Goal: Task Accomplishment & Management: Complete application form

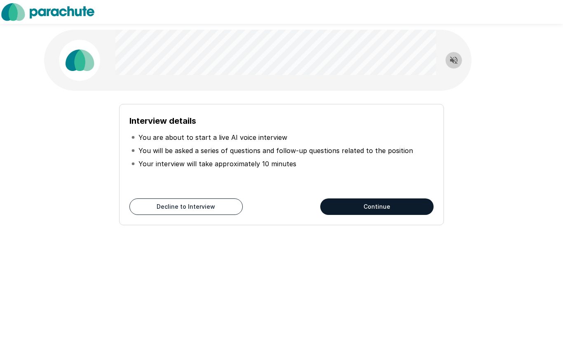
click at [458, 56] on icon "Read questions aloud" at bounding box center [454, 60] width 10 height 10
click at [409, 204] on button "Continue" at bounding box center [376, 206] width 113 height 16
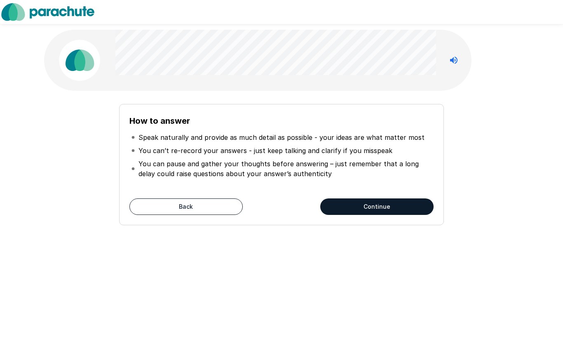
click at [414, 213] on button "Continue" at bounding box center [376, 206] width 113 height 16
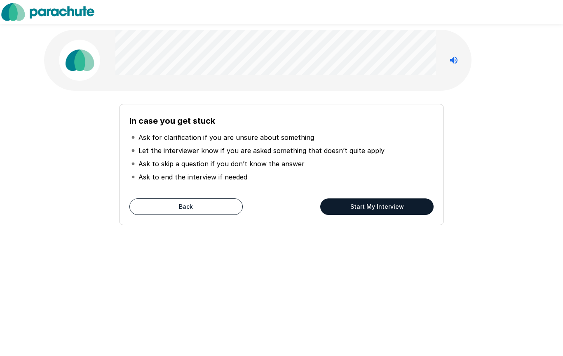
click at [409, 209] on button "Start My Interview" at bounding box center [376, 206] width 113 height 16
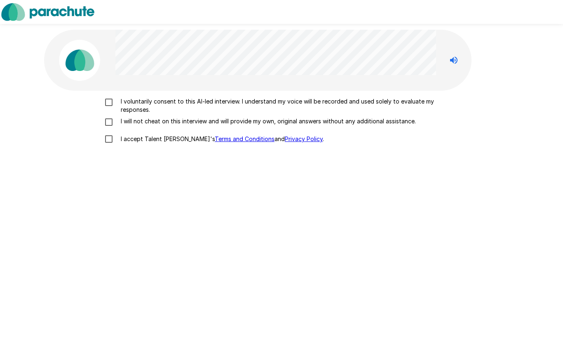
click at [286, 109] on p "I voluntarily consent to this AI-led interview. I understand my voice will be r…" at bounding box center [289, 105] width 345 height 16
click at [307, 124] on p "I will not cheat on this interview and will provide my own, original answers wi…" at bounding box center [266, 121] width 298 height 8
click at [155, 141] on p "I accept Talent Llama's Terms and Conditions and Privacy Policy ." at bounding box center [220, 139] width 206 height 8
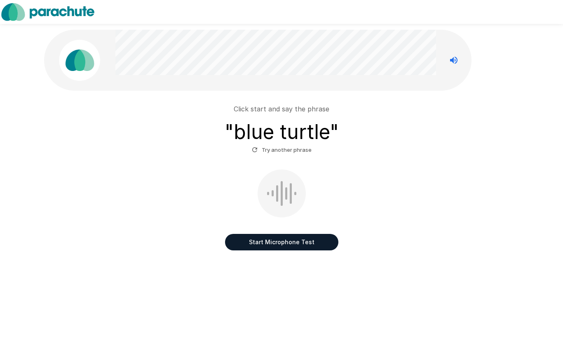
click at [321, 244] on button "Start Microphone Test" at bounding box center [281, 242] width 113 height 16
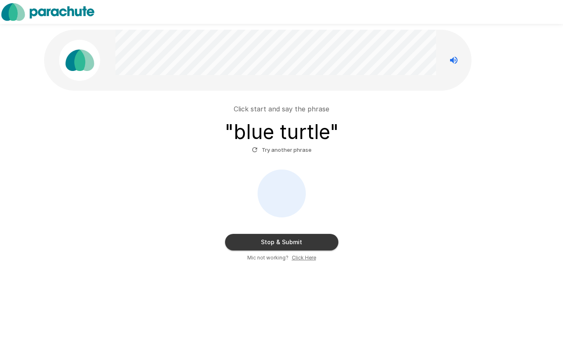
click at [331, 242] on button "Stop & Submit" at bounding box center [281, 242] width 113 height 16
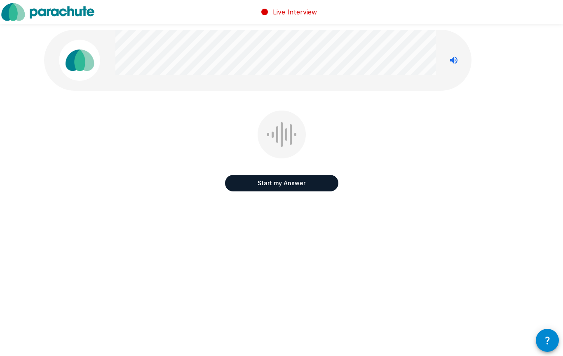
click at [328, 182] on button "Start my Answer" at bounding box center [281, 183] width 113 height 16
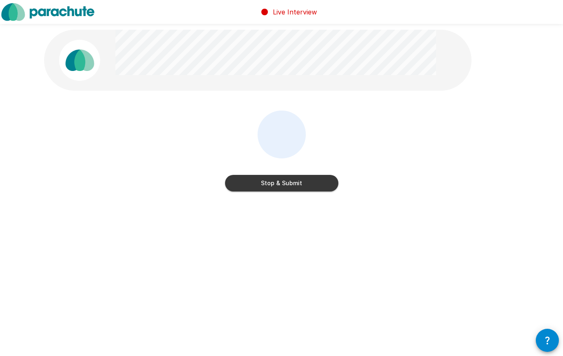
click at [308, 186] on button "Stop & Submit" at bounding box center [281, 183] width 113 height 16
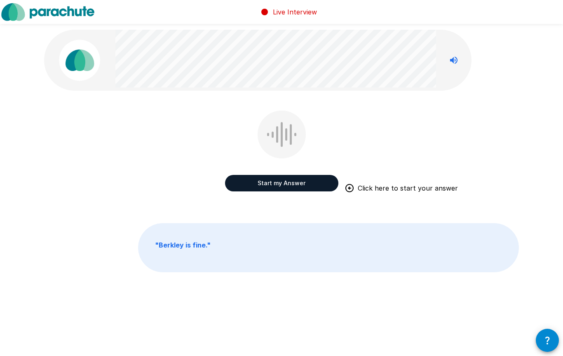
click at [307, 186] on button "Start my Answer" at bounding box center [281, 183] width 113 height 16
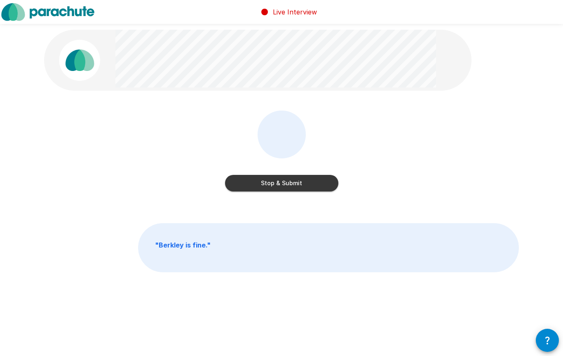
click at [310, 182] on button "Stop & Submit" at bounding box center [281, 183] width 113 height 16
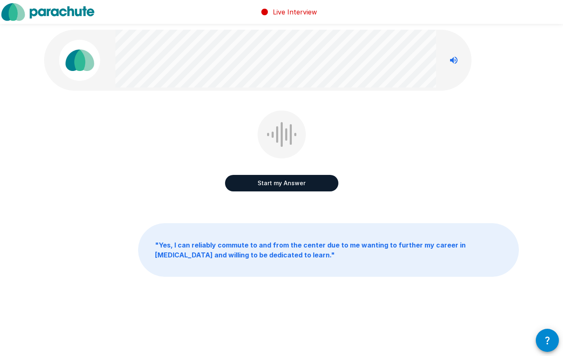
click at [319, 181] on button "Start my Answer" at bounding box center [281, 183] width 113 height 16
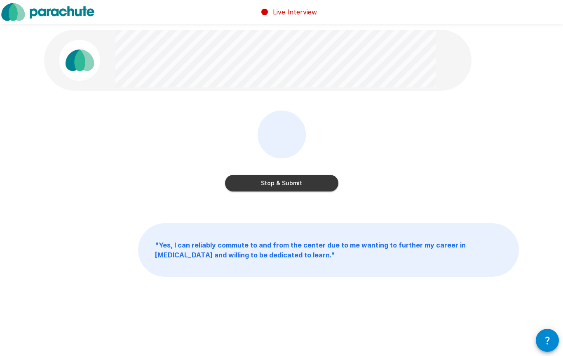
click at [320, 185] on button "Stop & Submit" at bounding box center [281, 183] width 113 height 16
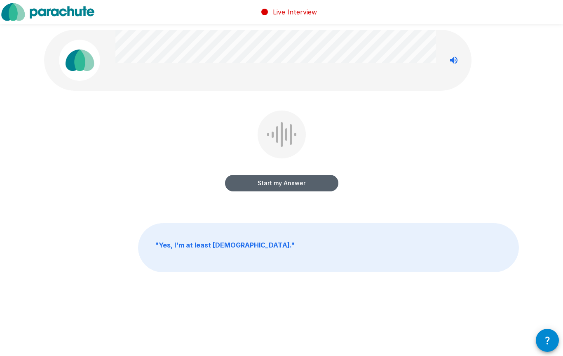
click at [310, 187] on button "Start my Answer" at bounding box center [281, 183] width 113 height 16
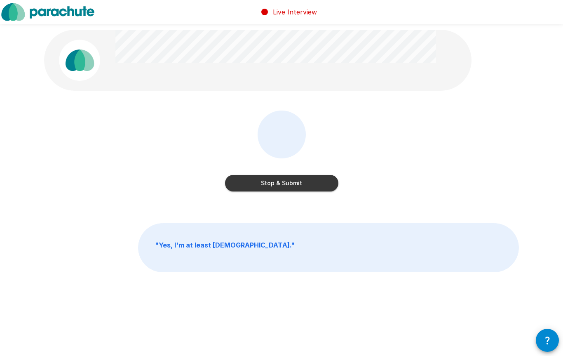
click at [335, 176] on div "Stop & Submit" at bounding box center [281, 183] width 113 height 16
click at [312, 182] on button "Stop & Submit" at bounding box center [281, 183] width 113 height 16
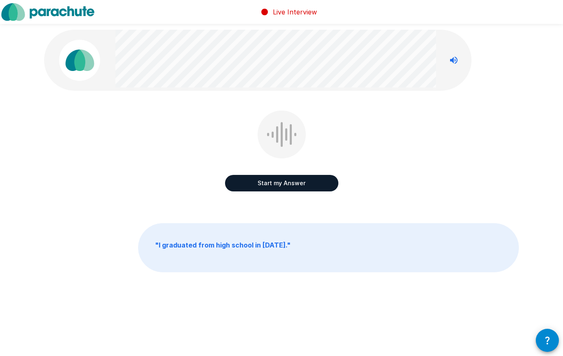
click at [307, 185] on button "Start my Answer" at bounding box center [281, 183] width 113 height 16
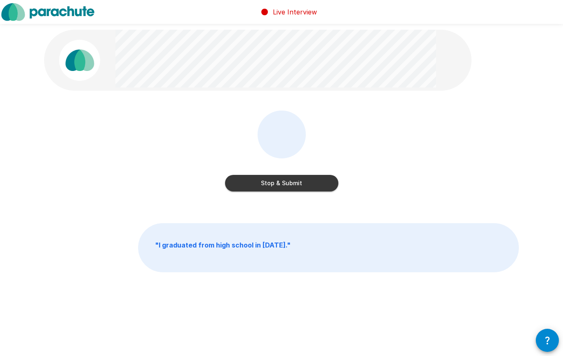
click at [324, 178] on button "Stop & Submit" at bounding box center [281, 183] width 113 height 16
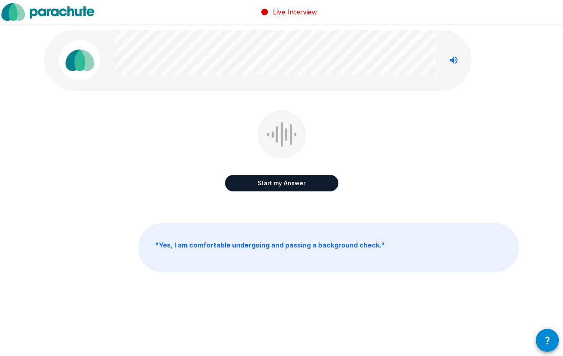
click at [309, 177] on button "Start my Answer" at bounding box center [281, 183] width 113 height 16
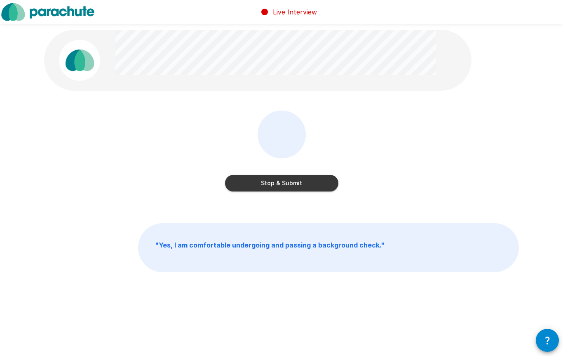
click at [329, 178] on button "Stop & Submit" at bounding box center [281, 183] width 113 height 16
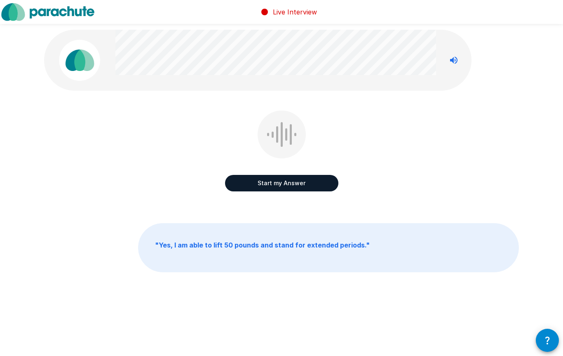
click at [309, 182] on button "Start my Answer" at bounding box center [281, 183] width 113 height 16
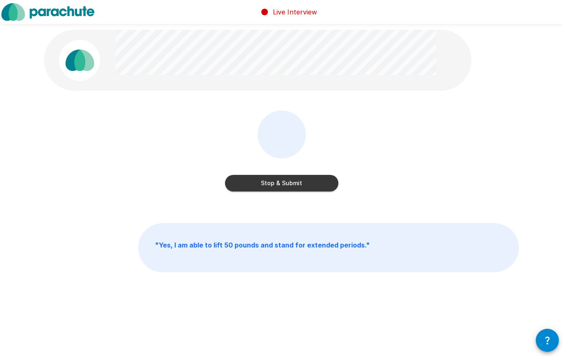
click at [314, 188] on button "Stop & Submit" at bounding box center [281, 183] width 113 height 16
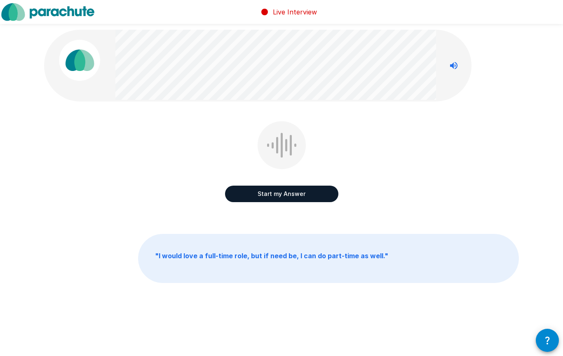
click at [321, 192] on button "Start my Answer" at bounding box center [281, 193] width 113 height 16
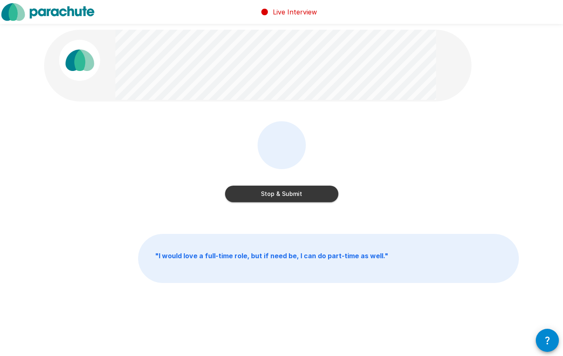
click at [322, 201] on button "Stop & Submit" at bounding box center [281, 193] width 113 height 16
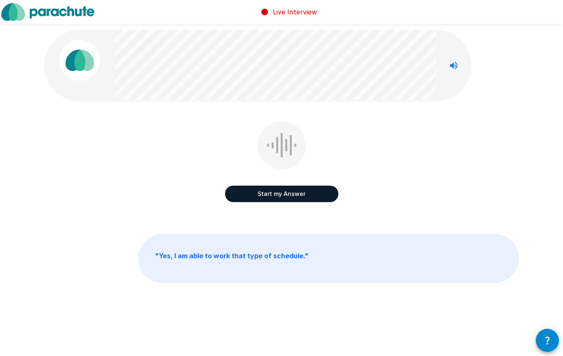
click at [319, 195] on button "Start my Answer" at bounding box center [281, 193] width 113 height 16
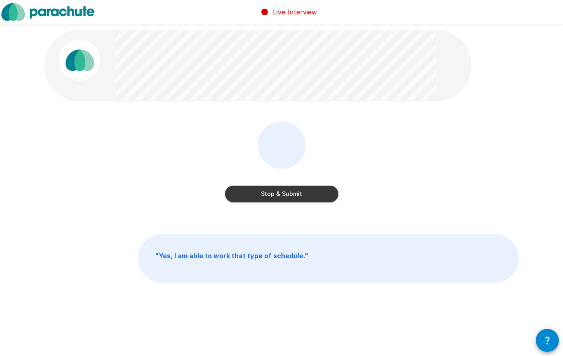
click at [335, 199] on button "Stop & Submit" at bounding box center [281, 193] width 113 height 16
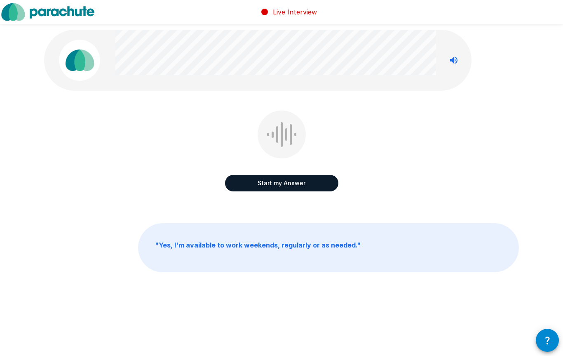
click at [323, 190] on button "Start my Answer" at bounding box center [281, 183] width 113 height 16
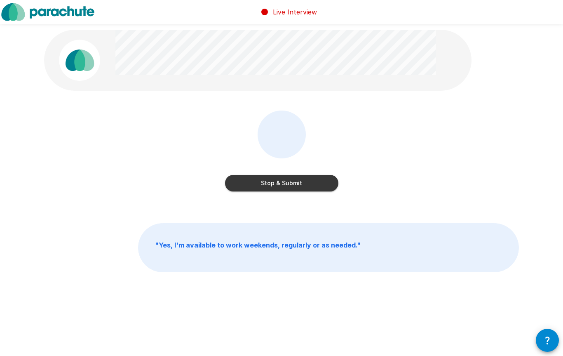
click at [335, 183] on button "Stop & Submit" at bounding box center [281, 183] width 113 height 16
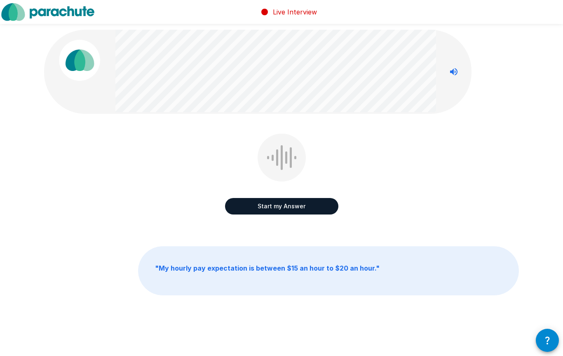
click at [316, 202] on button "Start my Answer" at bounding box center [281, 206] width 113 height 16
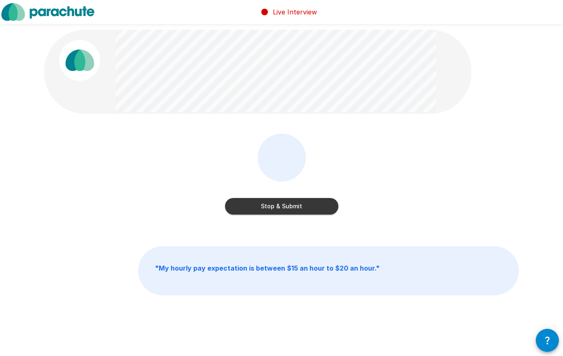
click at [316, 206] on button "Stop & Submit" at bounding box center [281, 206] width 113 height 16
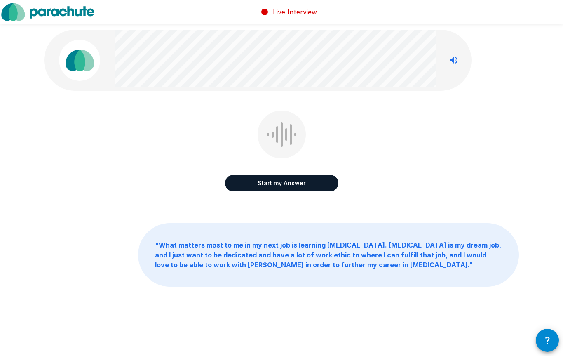
click at [286, 178] on button "Start my Answer" at bounding box center [281, 183] width 113 height 16
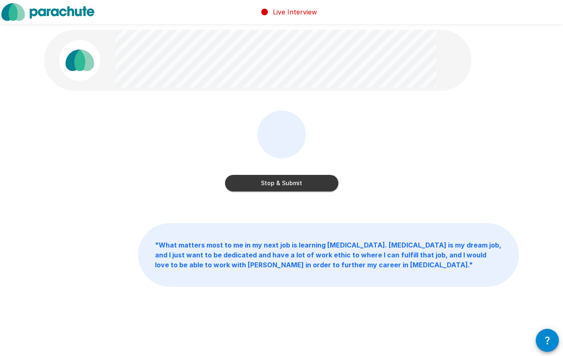
click at [321, 189] on button "Stop & Submit" at bounding box center [281, 183] width 113 height 16
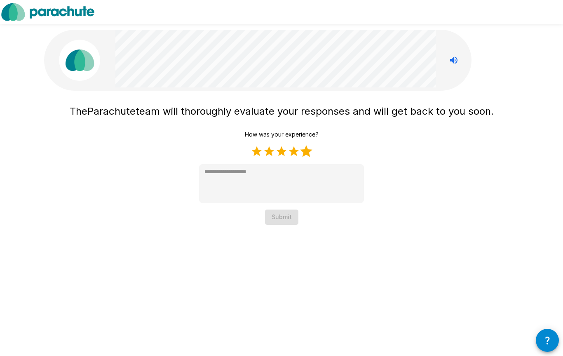
click at [302, 156] on label "5 Stars" at bounding box center [306, 151] width 12 height 12
type textarea "*"
click at [291, 219] on button "Submit" at bounding box center [281, 216] width 33 height 15
